Goal: Information Seeking & Learning: Understand process/instructions

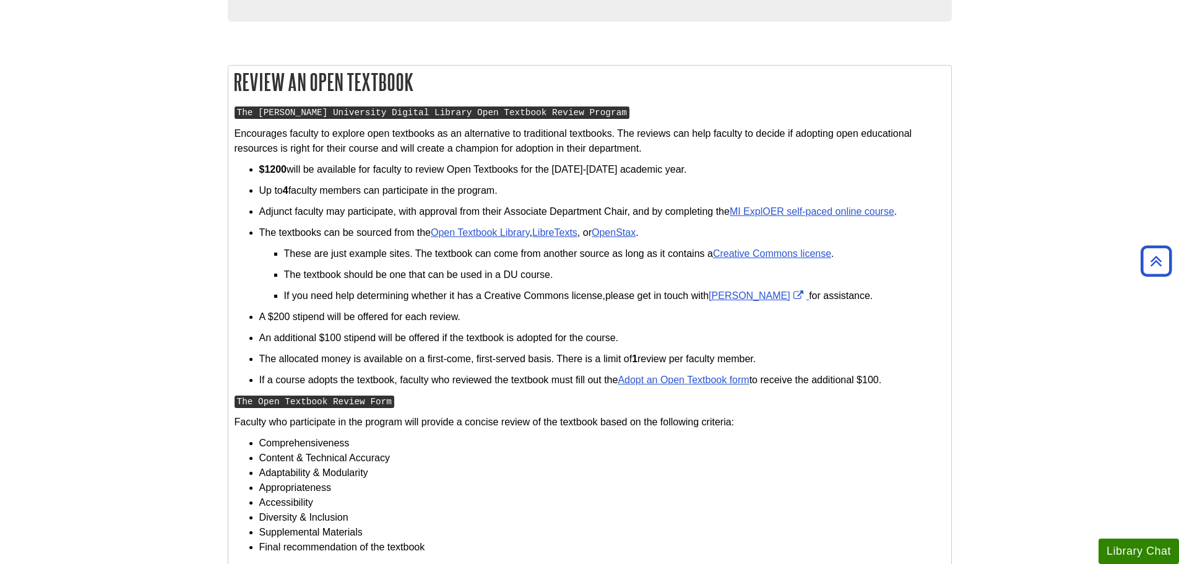
scroll to position [557, 0]
drag, startPoint x: 898, startPoint y: 210, endPoint x: 734, endPoint y: 212, distance: 164.1
click at [734, 212] on p "Adjunct faculty may participate, with approval from their Associate Department …" at bounding box center [602, 211] width 686 height 15
copy link "MI ExplOER self-paced online course"
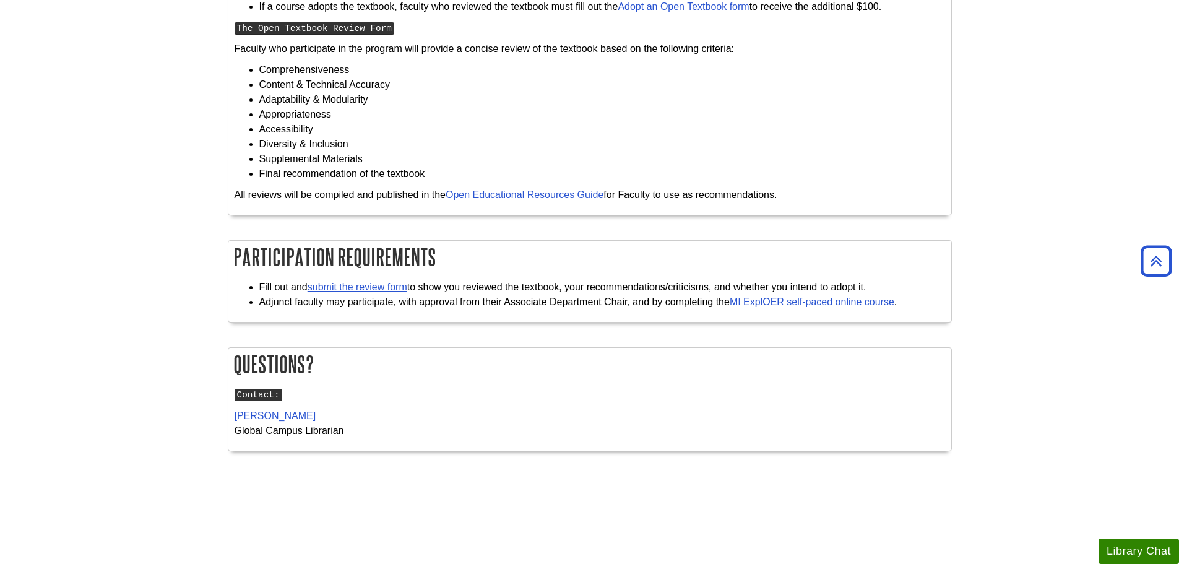
scroll to position [1052, 0]
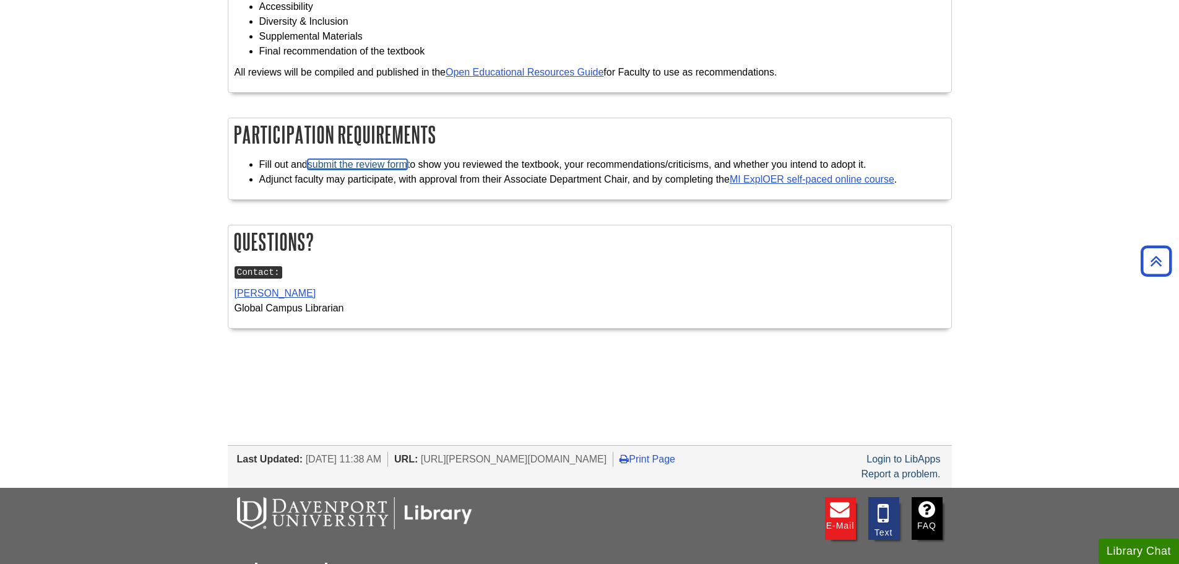
click at [397, 162] on link "submit the review form" at bounding box center [358, 164] width 100 height 11
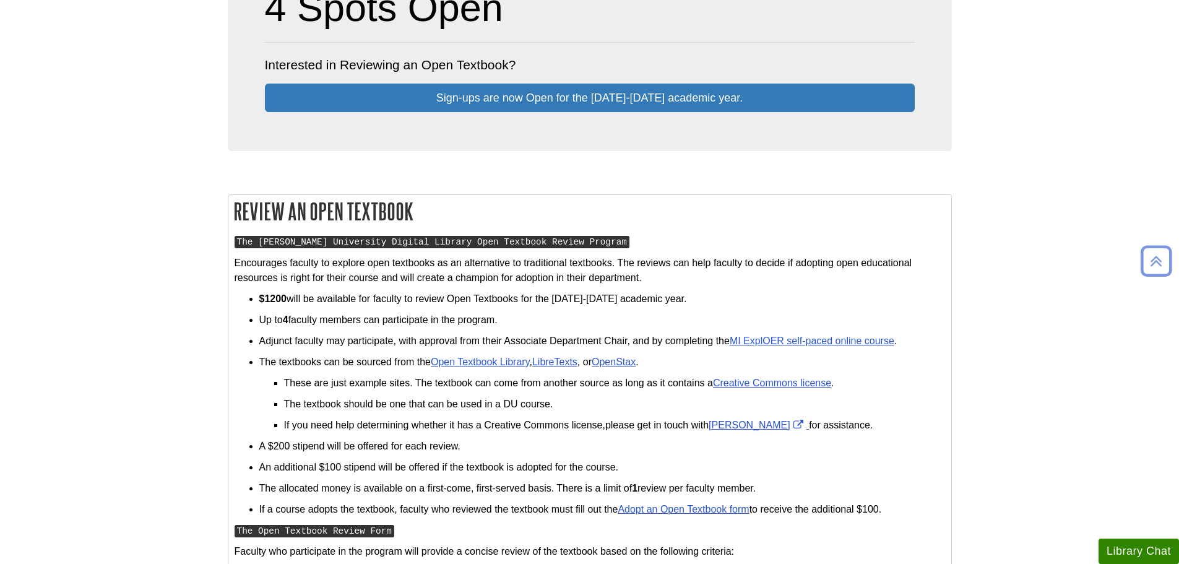
scroll to position [433, 0]
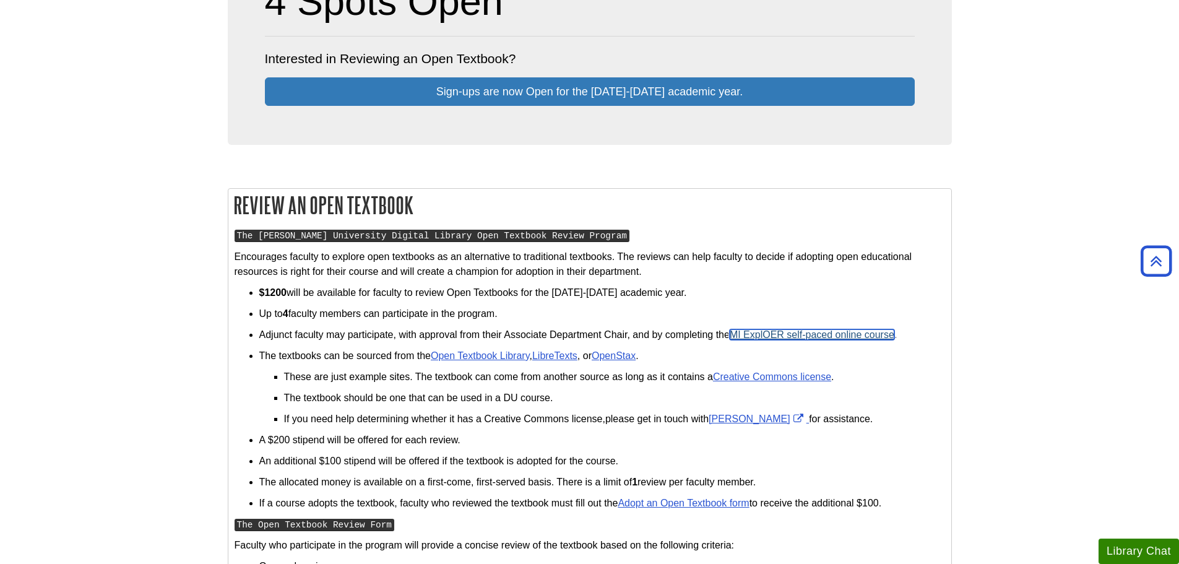
click at [861, 335] on link "MI ExplOER self-paced online course" at bounding box center [812, 334] width 165 height 11
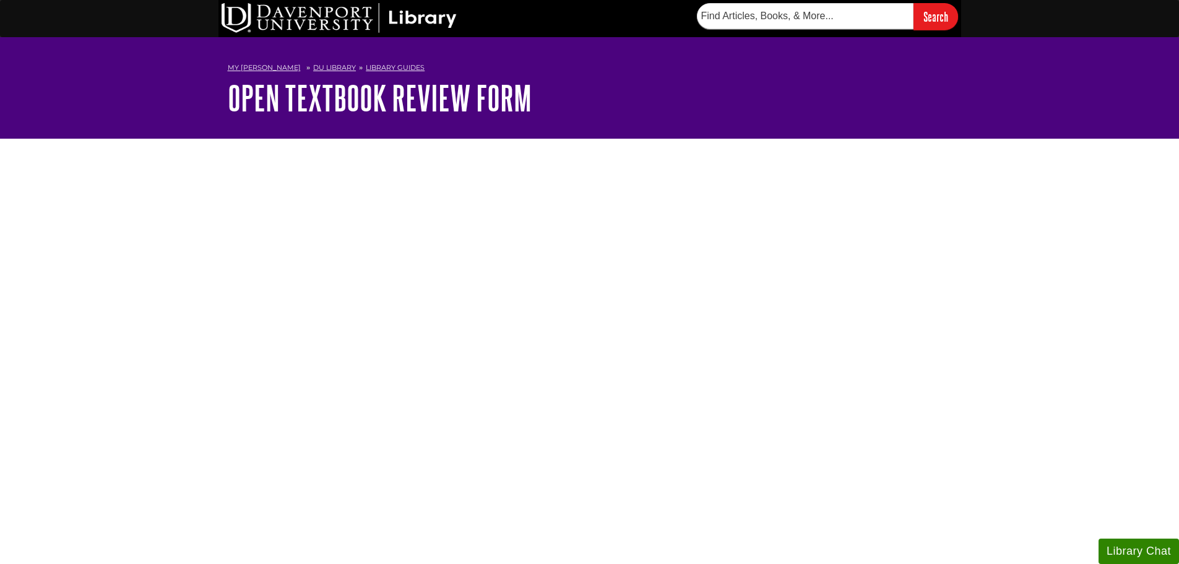
click at [832, 207] on div "<a href="https://davenport.libwizard.com/public/mode/no_header/1c45a11160529661…" at bounding box center [590, 468] width 743 height 627
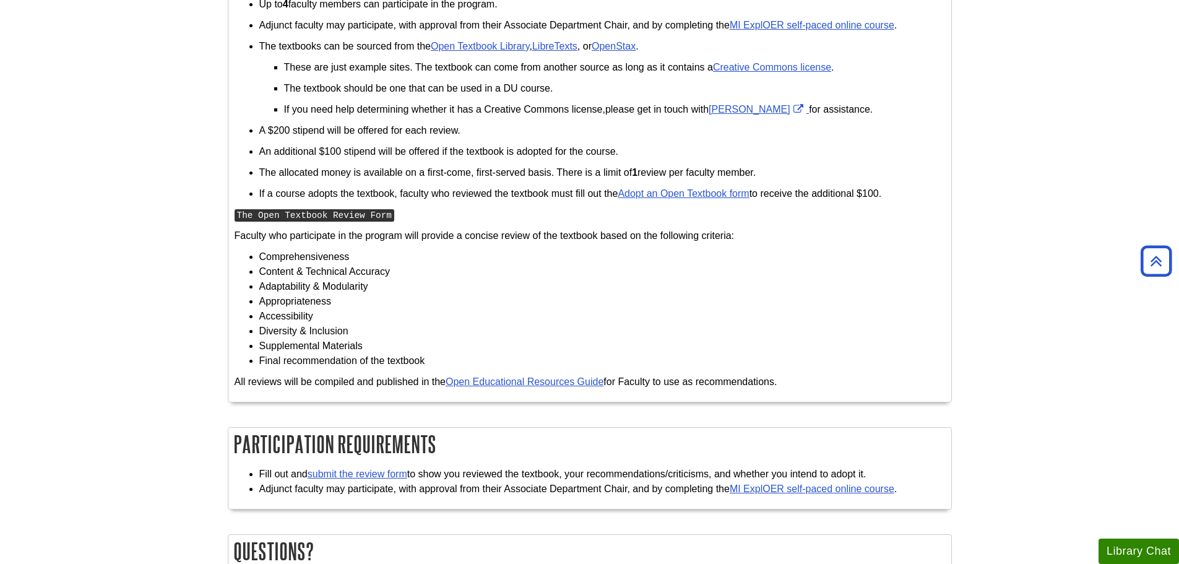
scroll to position [991, 0]
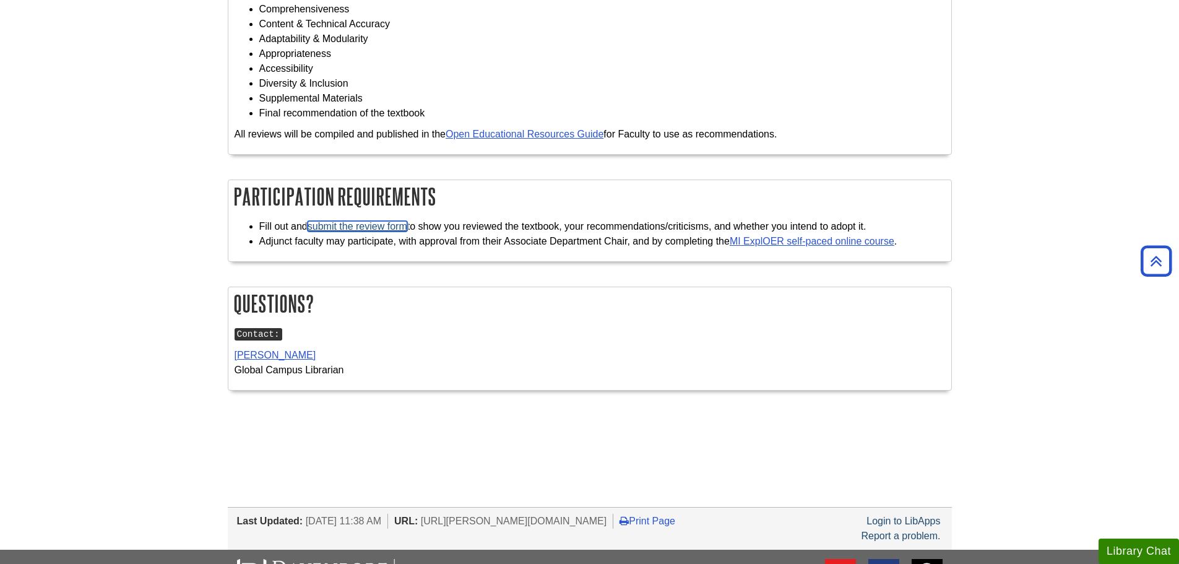
click at [384, 225] on link "submit the review form" at bounding box center [358, 226] width 100 height 11
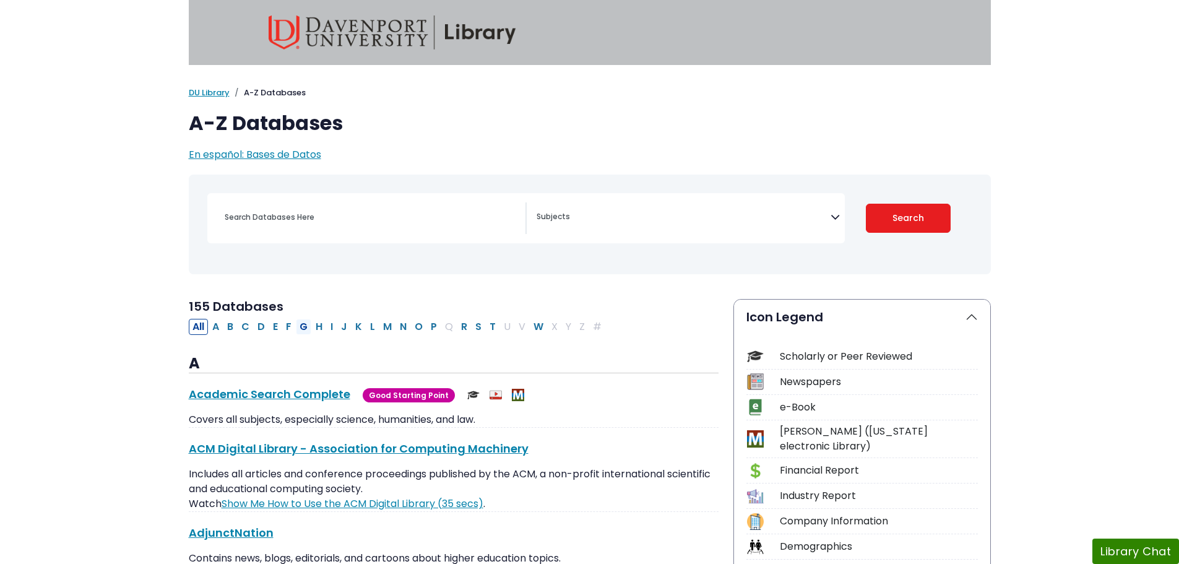
click at [306, 327] on button "G" at bounding box center [303, 327] width 15 height 16
select select "Database Subject Filter"
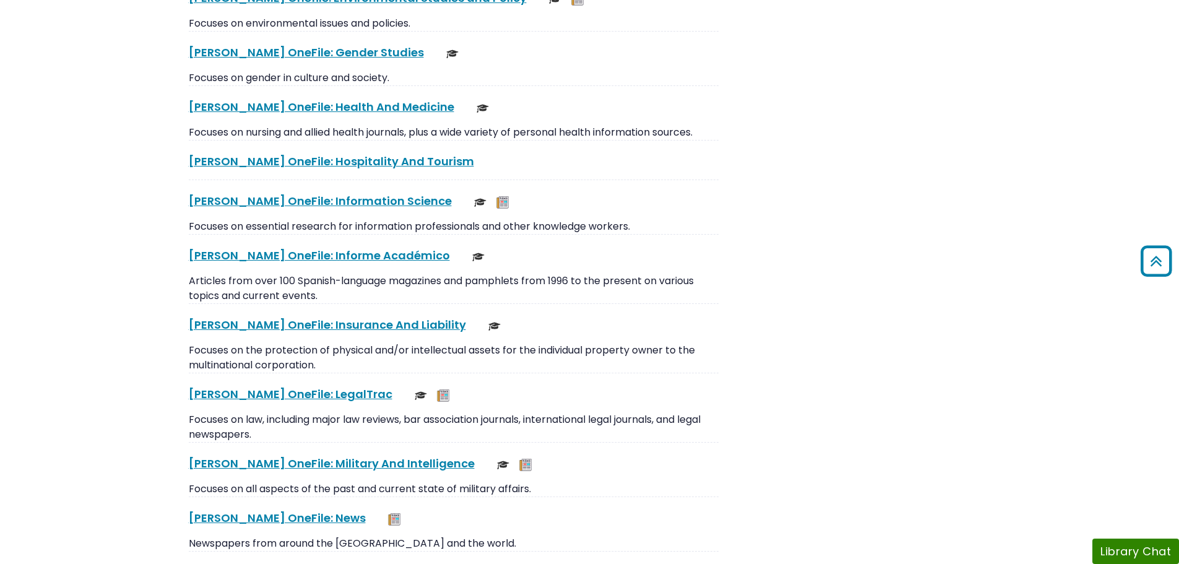
scroll to position [1981, 0]
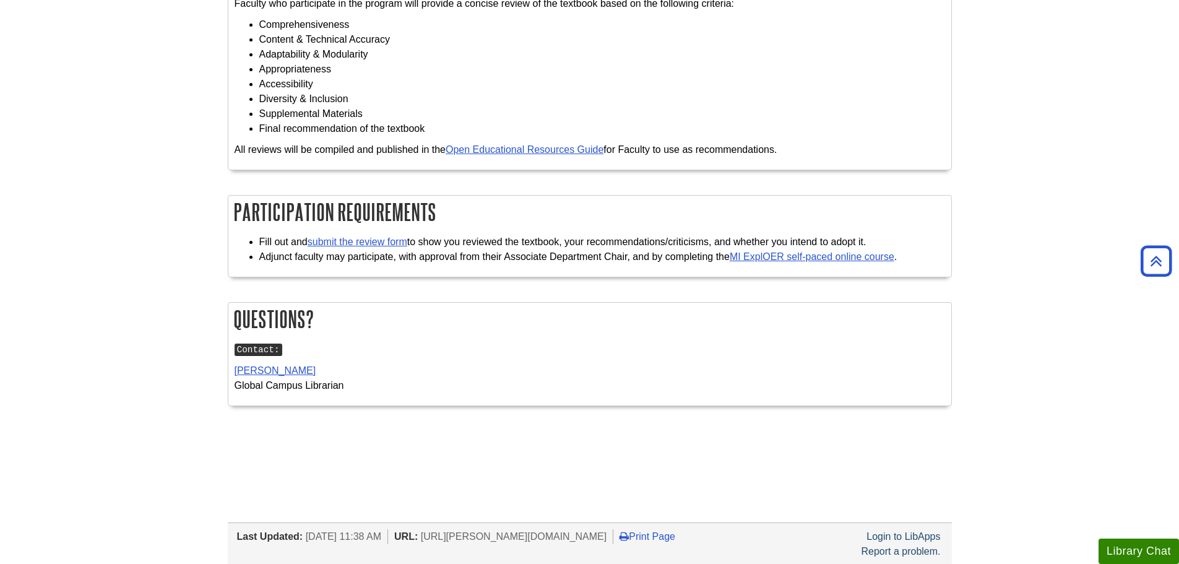
scroll to position [1052, 0]
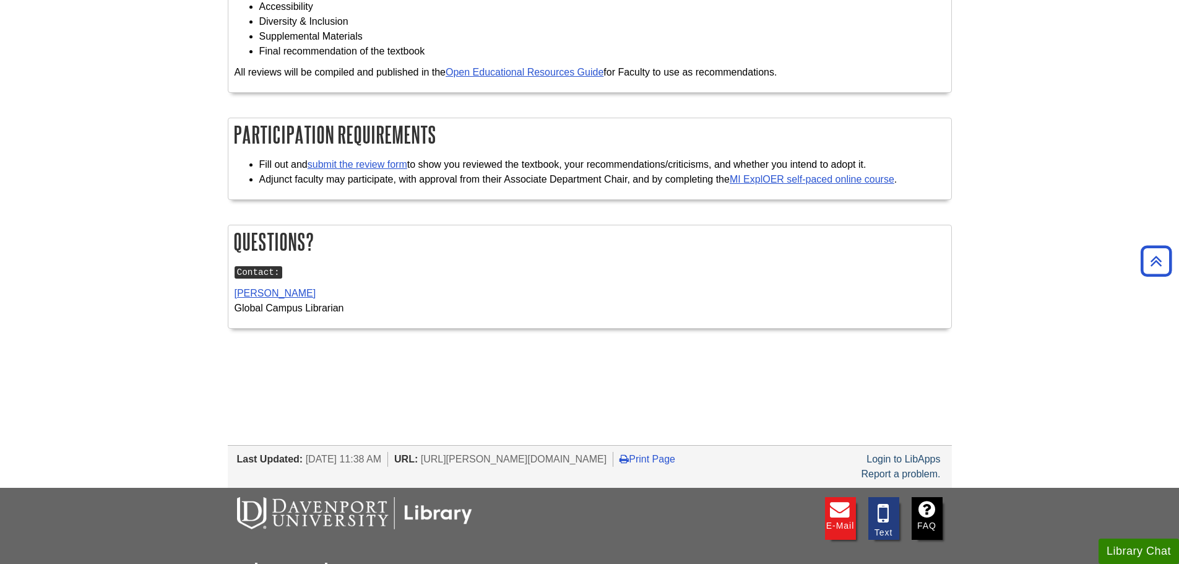
click at [902, 463] on div "Login to LibApps" at bounding box center [903, 459] width 77 height 15
click at [903, 462] on link "Login to LibApps" at bounding box center [904, 459] width 74 height 11
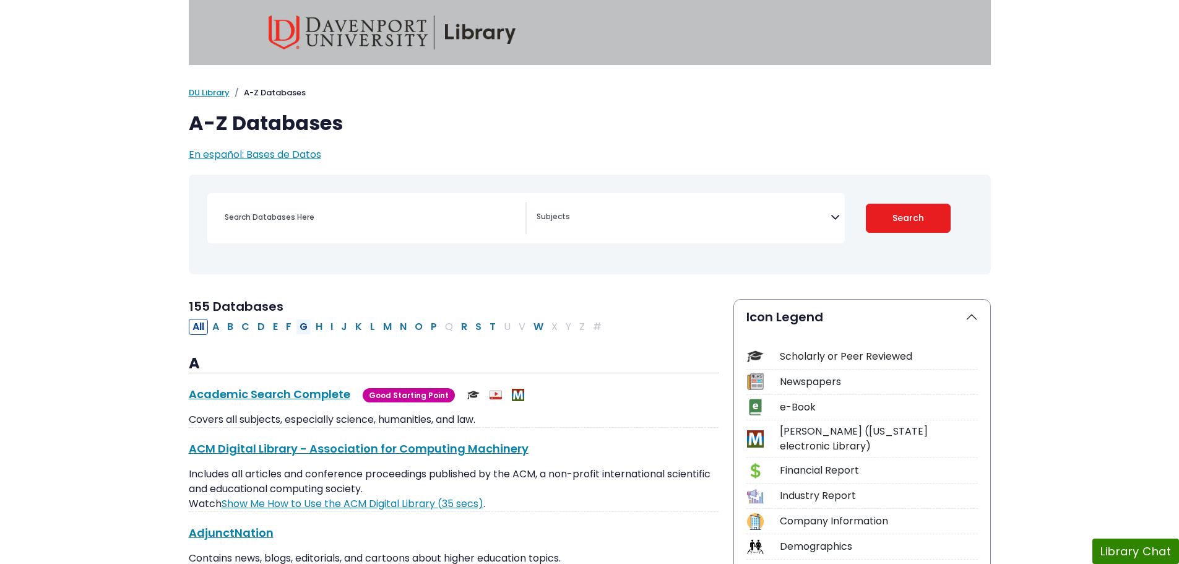
click at [306, 327] on button "G" at bounding box center [303, 327] width 15 height 16
select select "Database Subject Filter"
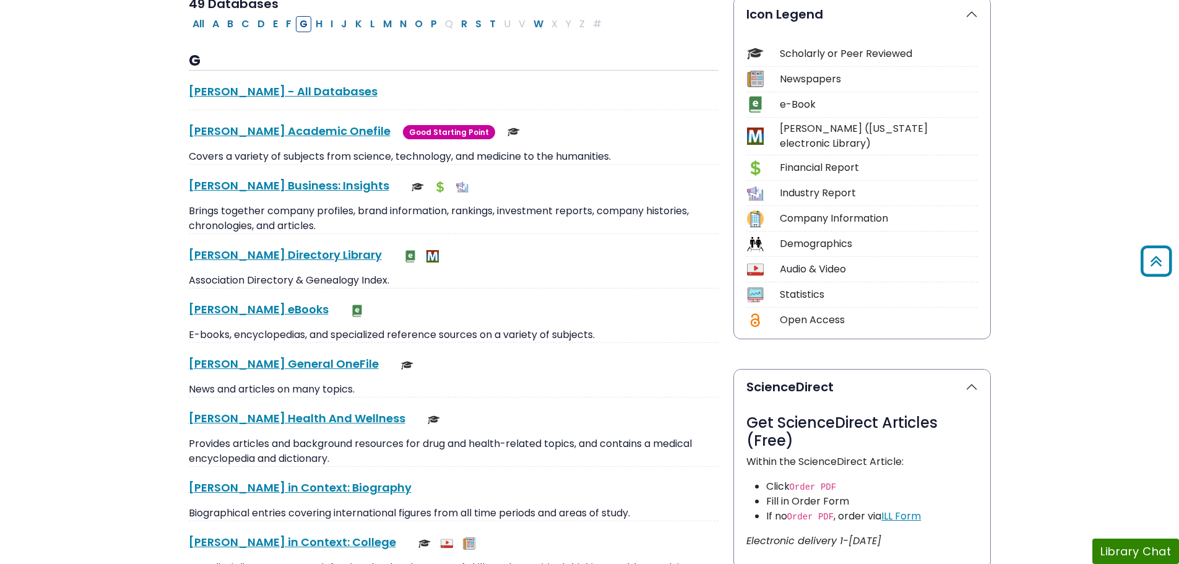
scroll to position [433, 0]
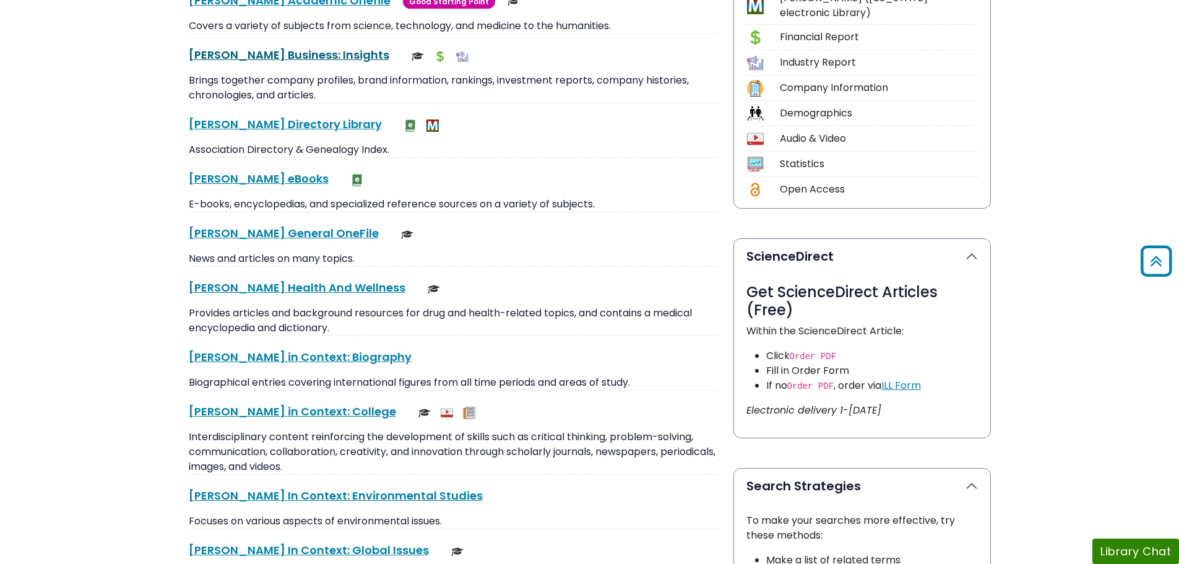
click at [288, 58] on link "[PERSON_NAME] Business: Insights This link opens in a new window" at bounding box center [289, 54] width 201 height 15
